Goal: Information Seeking & Learning: Check status

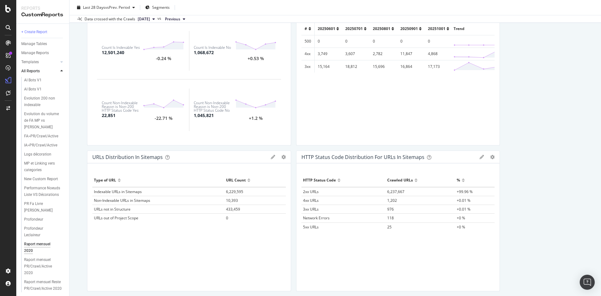
scroll to position [89, 0]
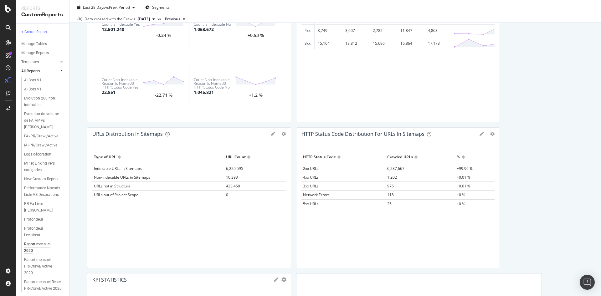
click at [233, 185] on span "433,459" at bounding box center [233, 185] width 14 height 5
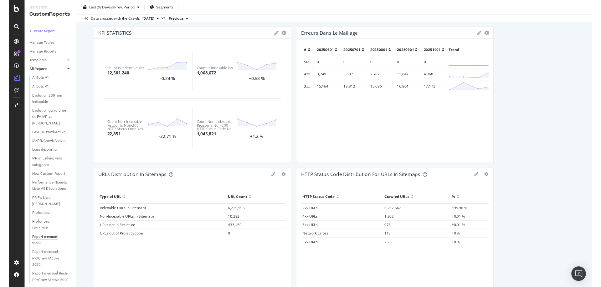
scroll to position [42, 0]
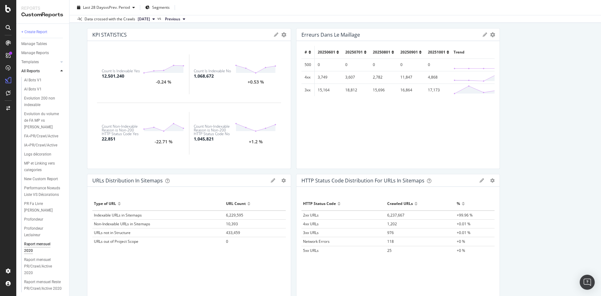
click at [123, 233] on span "URLs not in Structure" at bounding box center [112, 232] width 37 height 5
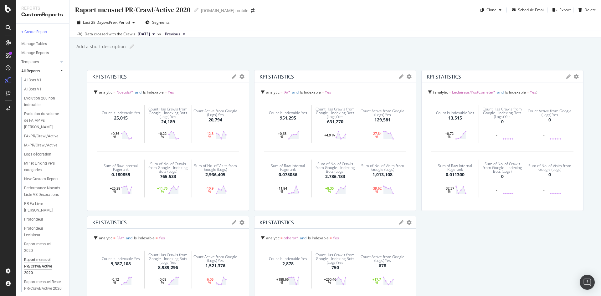
click at [125, 175] on div "0.180859" at bounding box center [120, 174] width 19 height 6
copy div "180859"
click at [292, 176] on div "0.075056" at bounding box center [287, 174] width 19 height 6
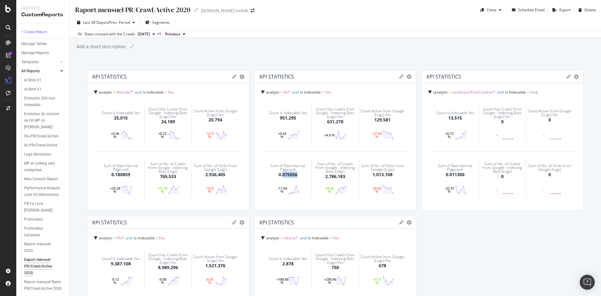
copy div "075056"
click at [459, 176] on div "0.011300" at bounding box center [454, 174] width 19 height 6
copy div "011300"
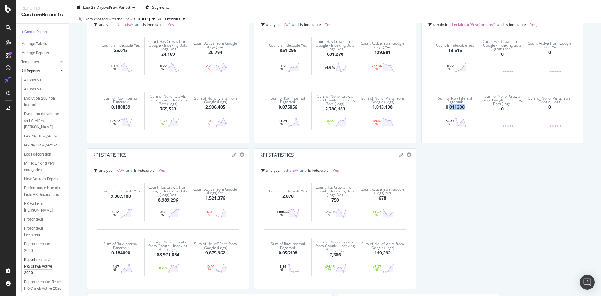
scroll to position [68, 0]
click at [124, 252] on div "0.184090" at bounding box center [120, 252] width 19 height 6
copy div "184090"
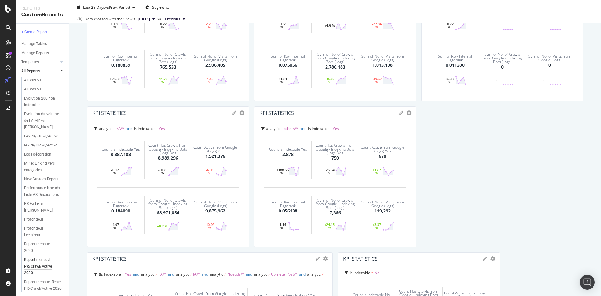
click at [292, 210] on div "0.056138" at bounding box center [287, 211] width 19 height 6
copy div "056138"
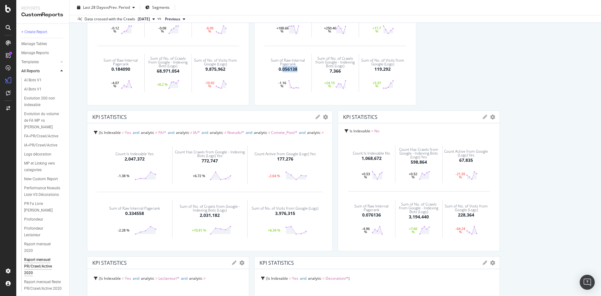
scroll to position [271, 0]
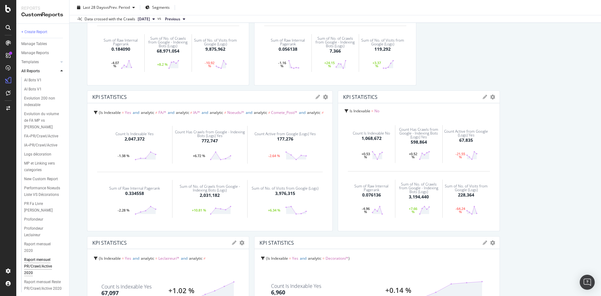
click at [138, 194] on div "0.334558" at bounding box center [134, 193] width 19 height 6
copy div "334558"
click at [371, 194] on div "0.076136" at bounding box center [371, 195] width 19 height 6
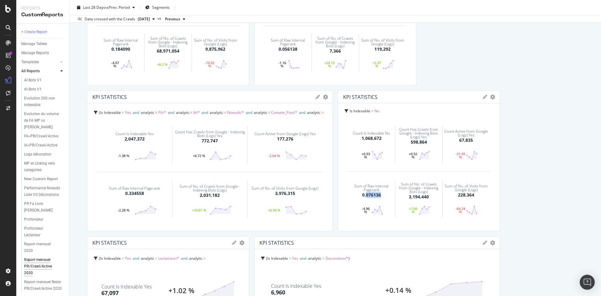
copy div "076136"
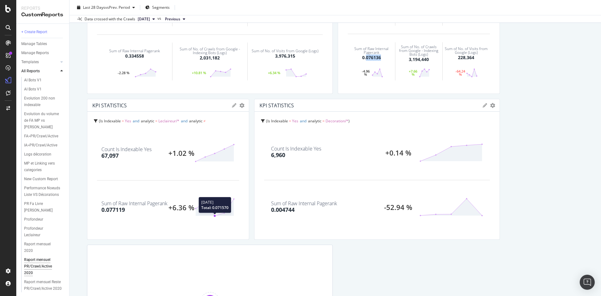
scroll to position [408, 0]
click at [120, 214] on div "0.077119" at bounding box center [112, 210] width 23 height 8
copy div "077119"
click at [283, 208] on div "0.004744" at bounding box center [282, 210] width 23 height 8
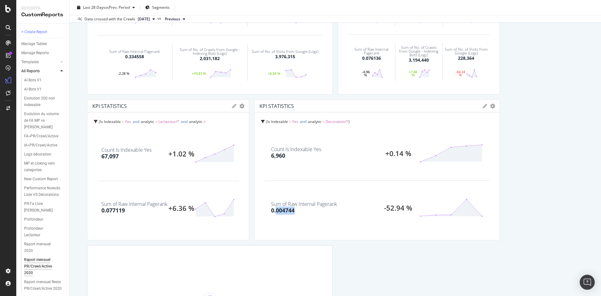
click at [283, 208] on div "0.004744" at bounding box center [282, 210] width 23 height 8
copy div "004744"
click at [591, 3] on div "Last 28 Days vs Prev. Period Segments" at bounding box center [334, 9] width 531 height 13
